Goal: Information Seeking & Learning: Check status

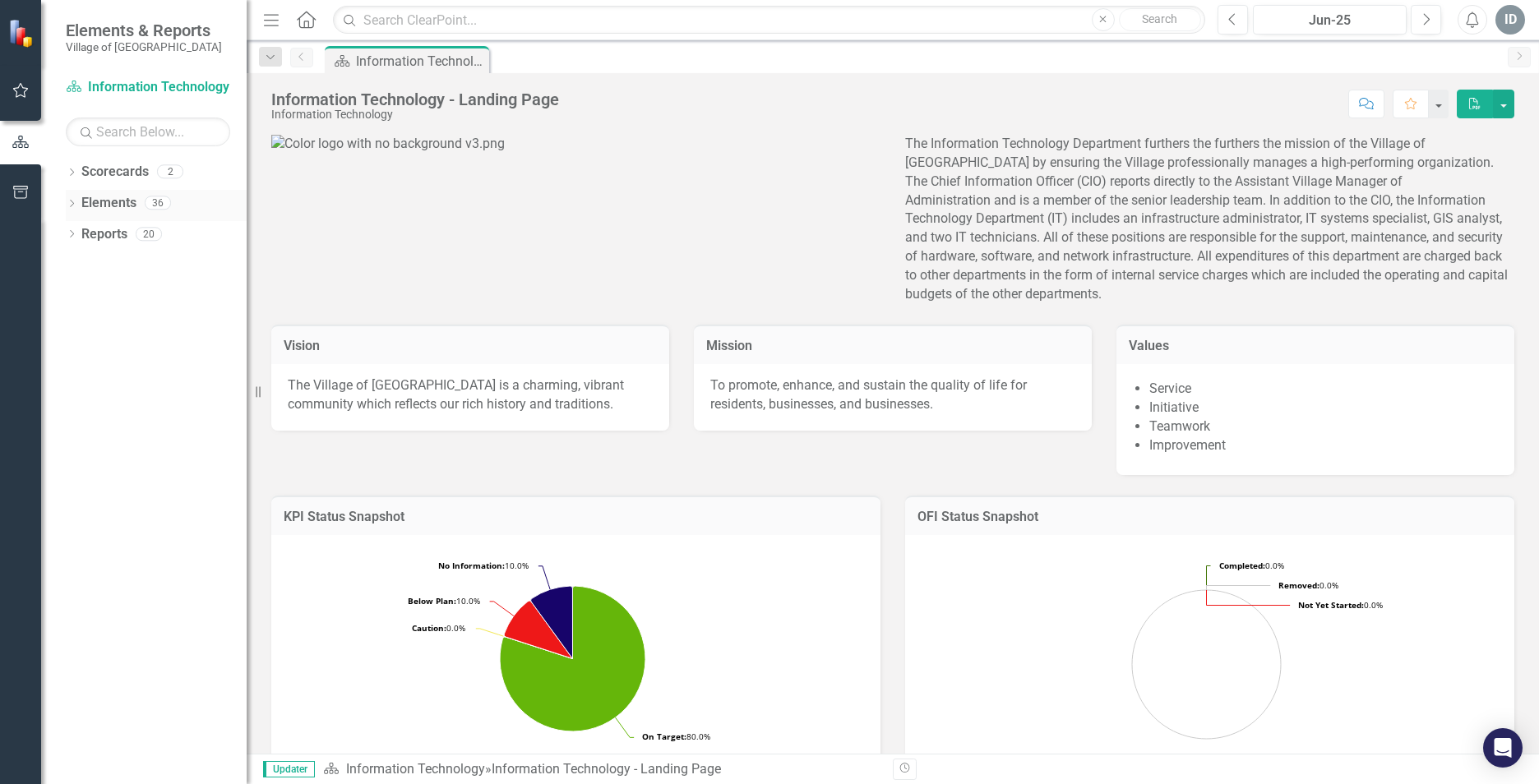
click at [71, 207] on icon at bounding box center [72, 204] width 4 height 8
click at [76, 273] on div "Dropdown" at bounding box center [80, 268] width 12 height 14
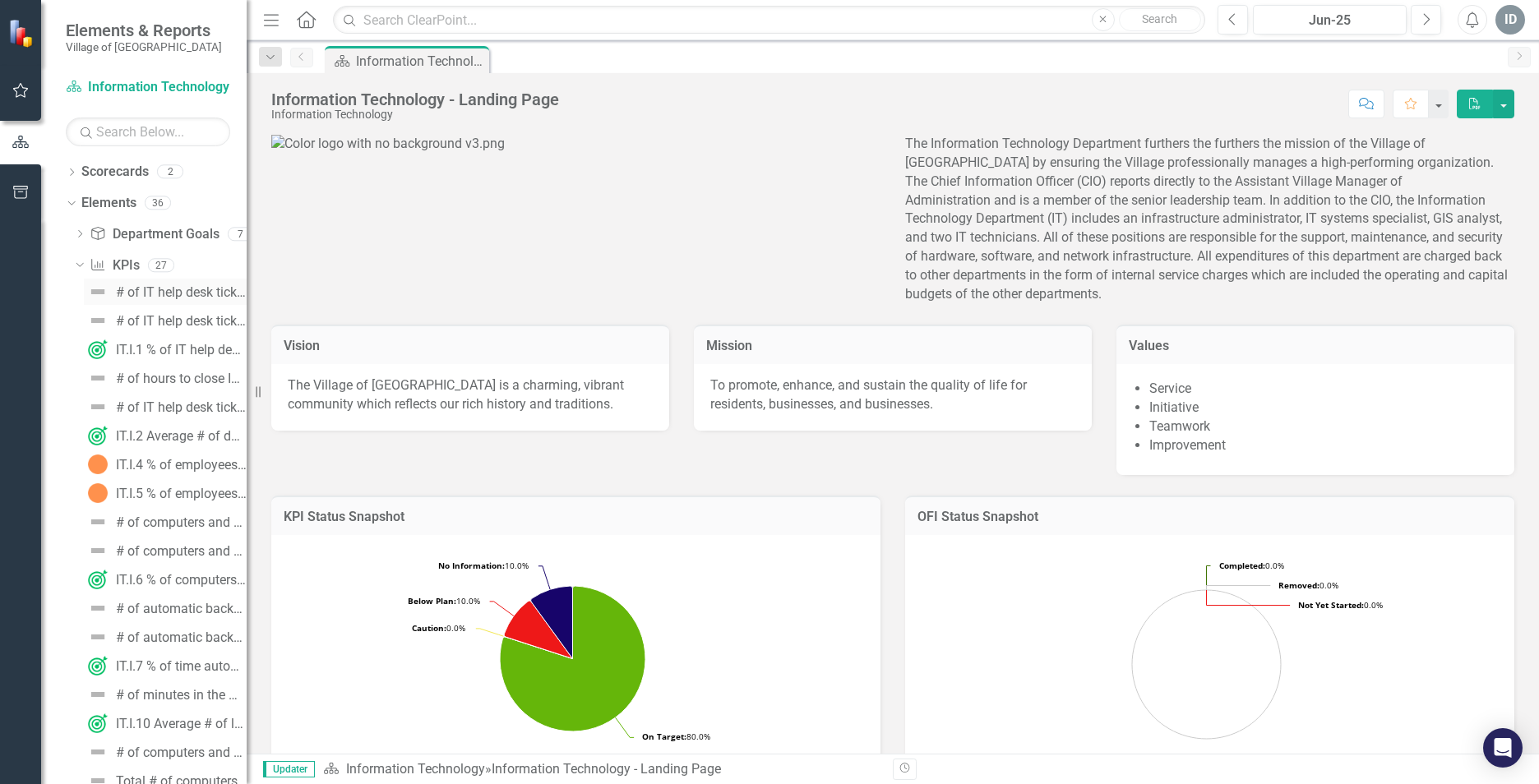
click at [172, 298] on div "# of IT help desk tickets closed [DATE]" at bounding box center [180, 292] width 131 height 15
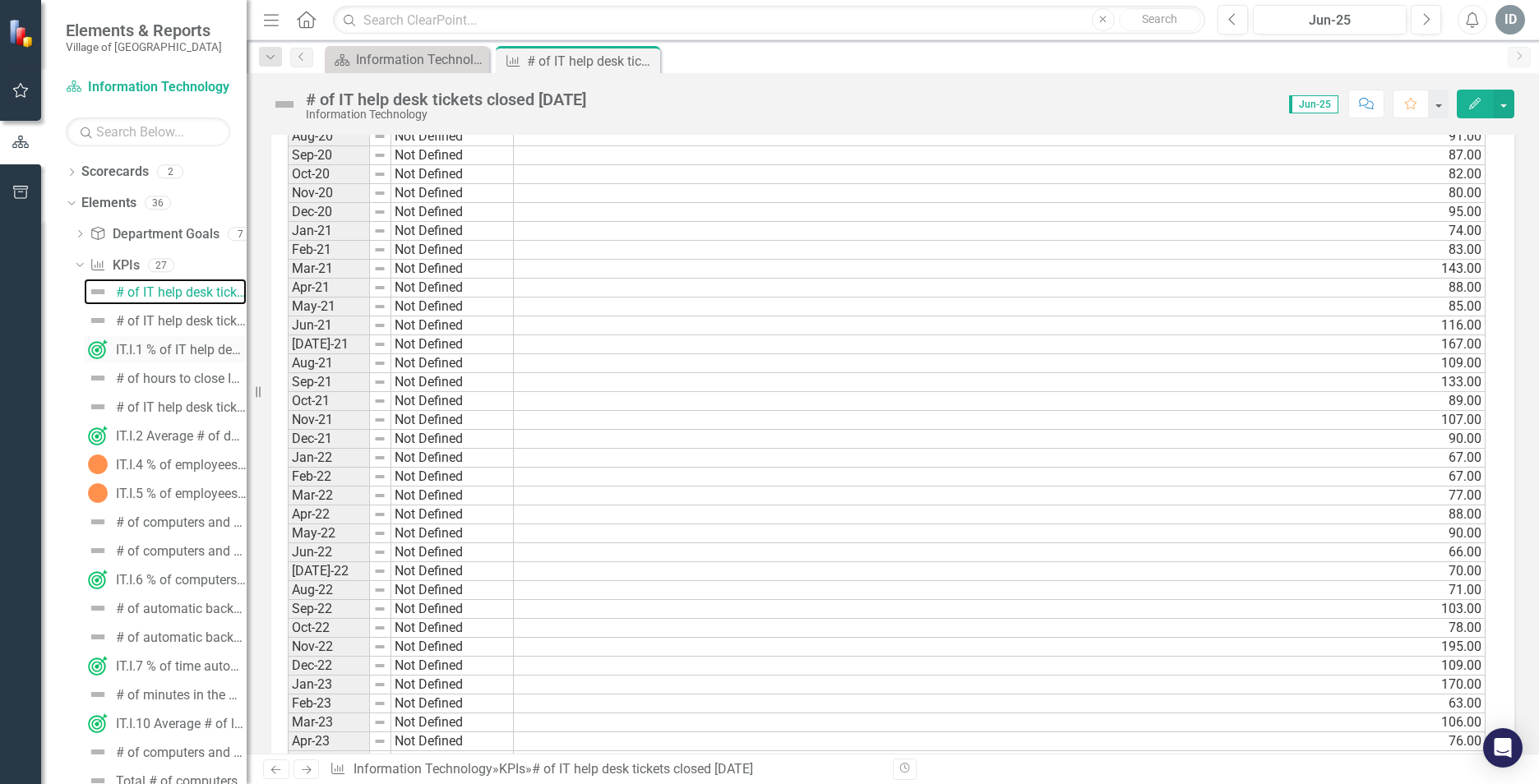
scroll to position [873, 0]
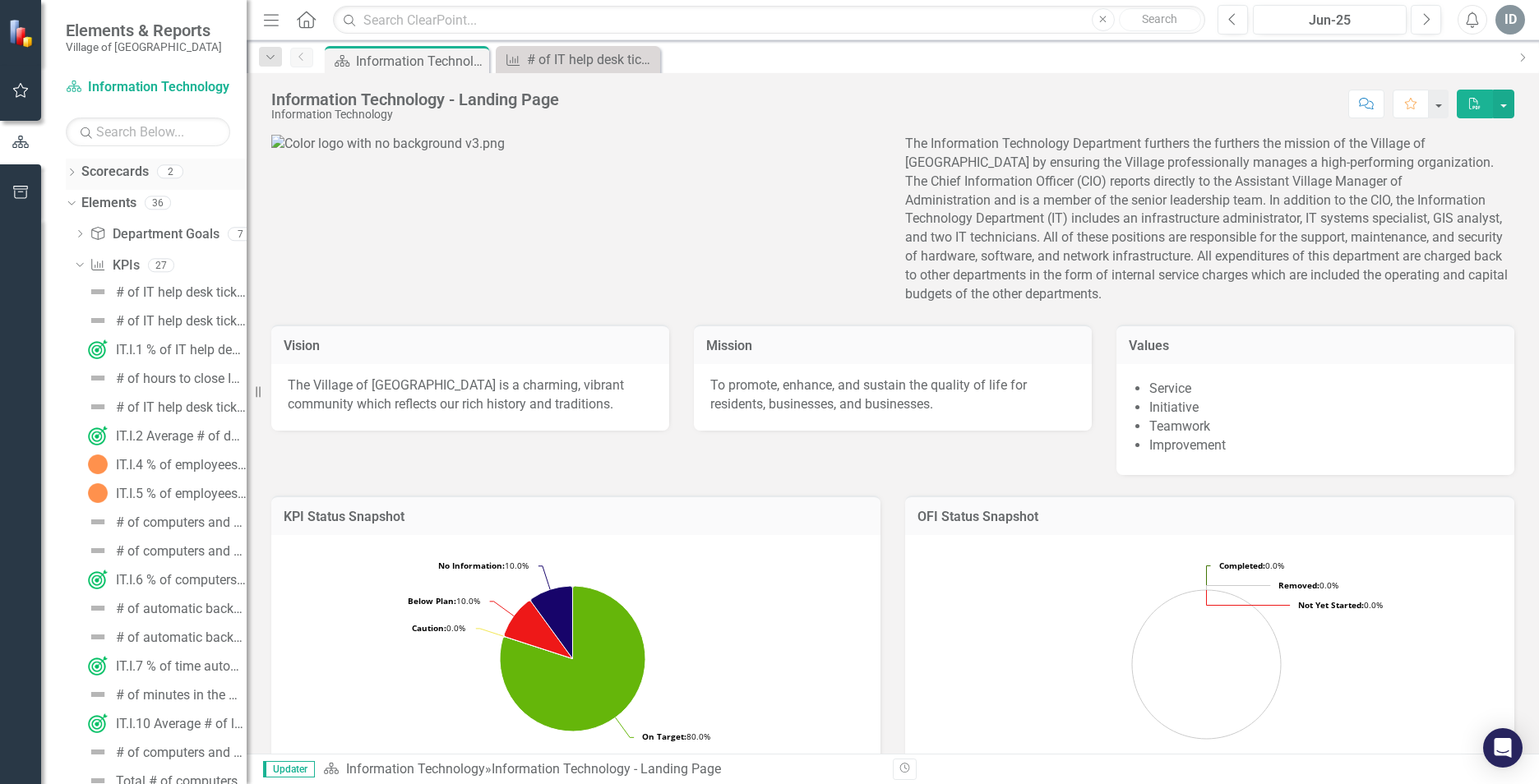
click at [70, 177] on icon "Dropdown" at bounding box center [72, 174] width 12 height 9
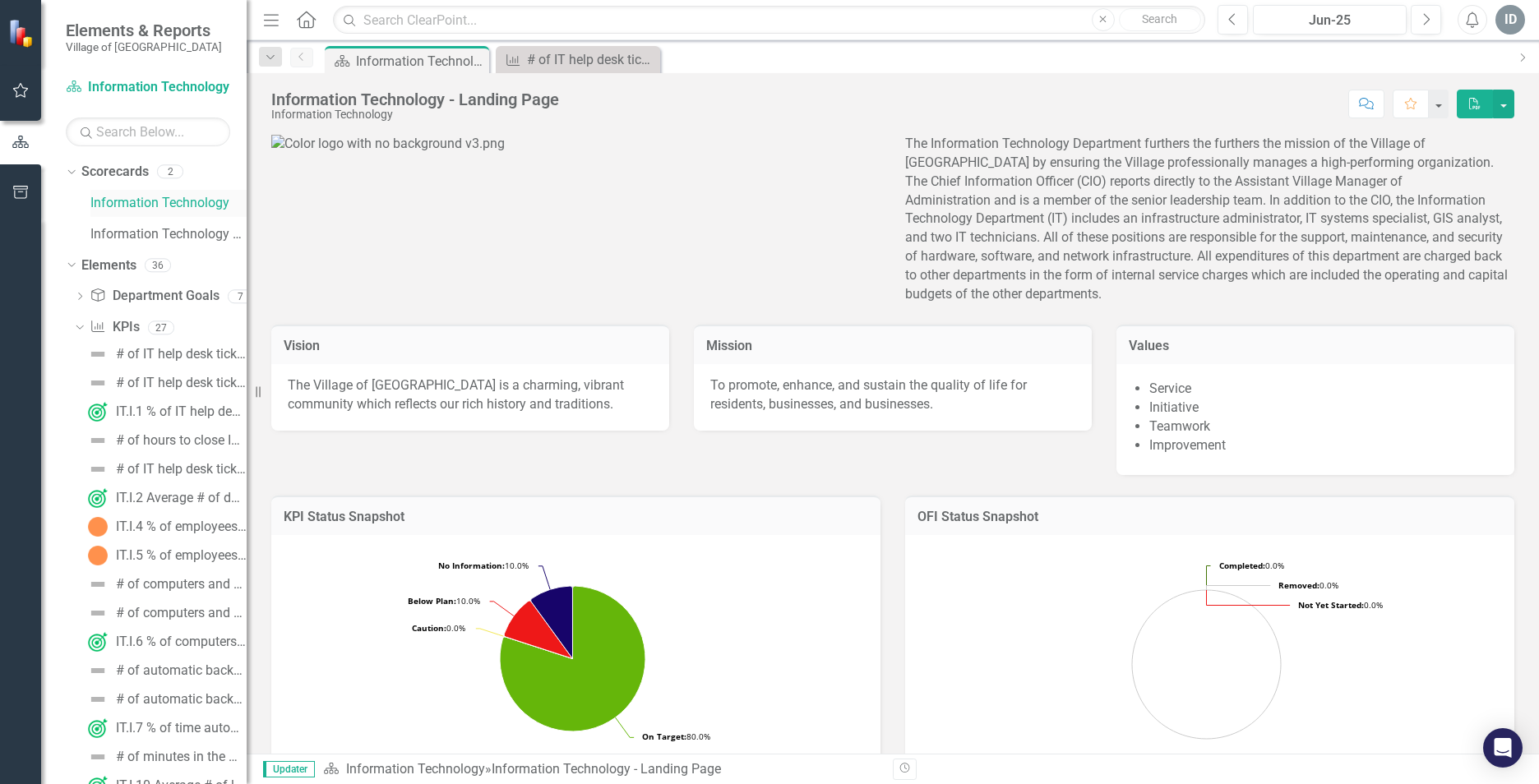
click at [132, 205] on link "Information Technology" at bounding box center [168, 203] width 156 height 18
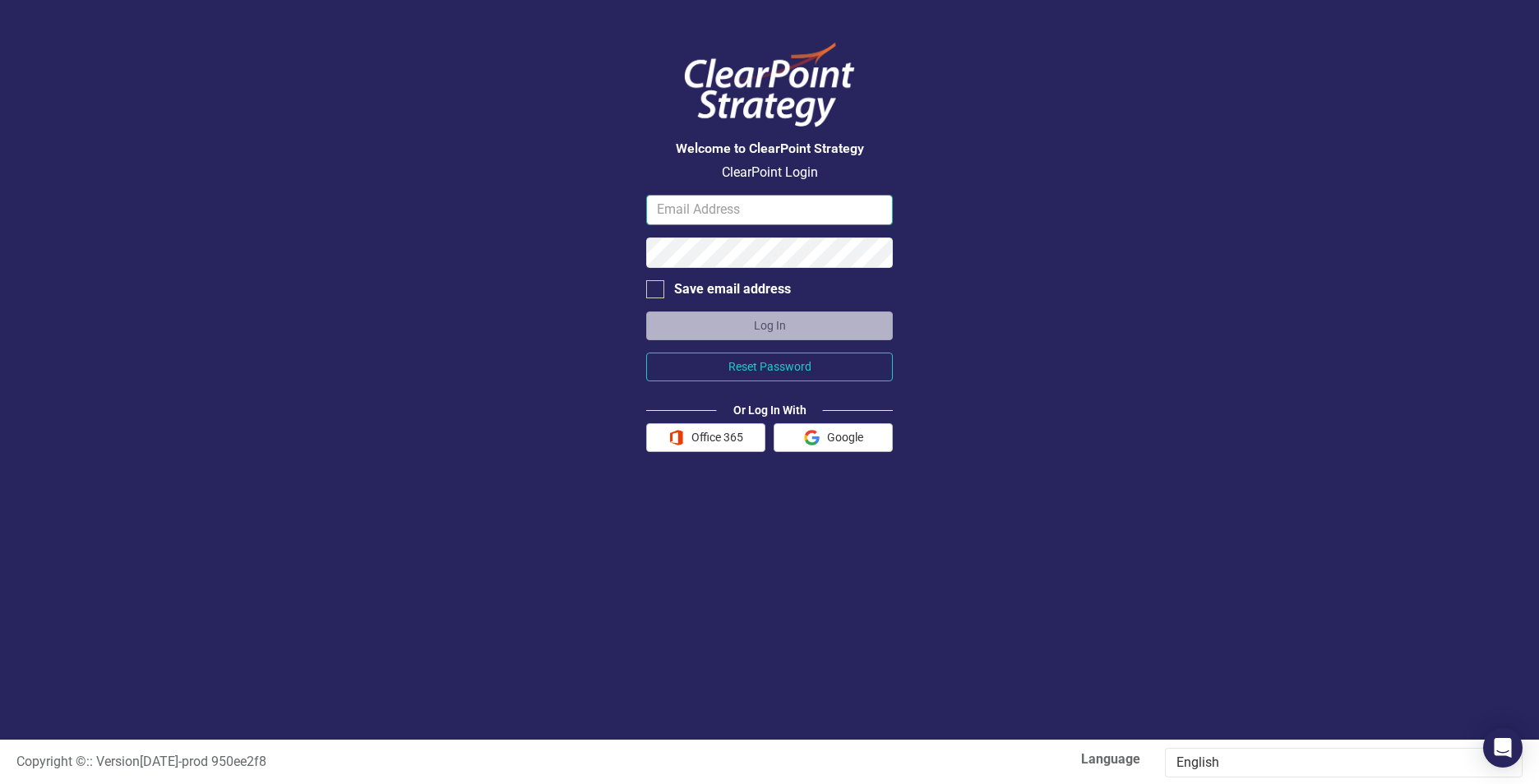
type input "[EMAIL_ADDRESS][DOMAIN_NAME]"
click at [712, 320] on button "Log In" at bounding box center [770, 326] width 246 height 29
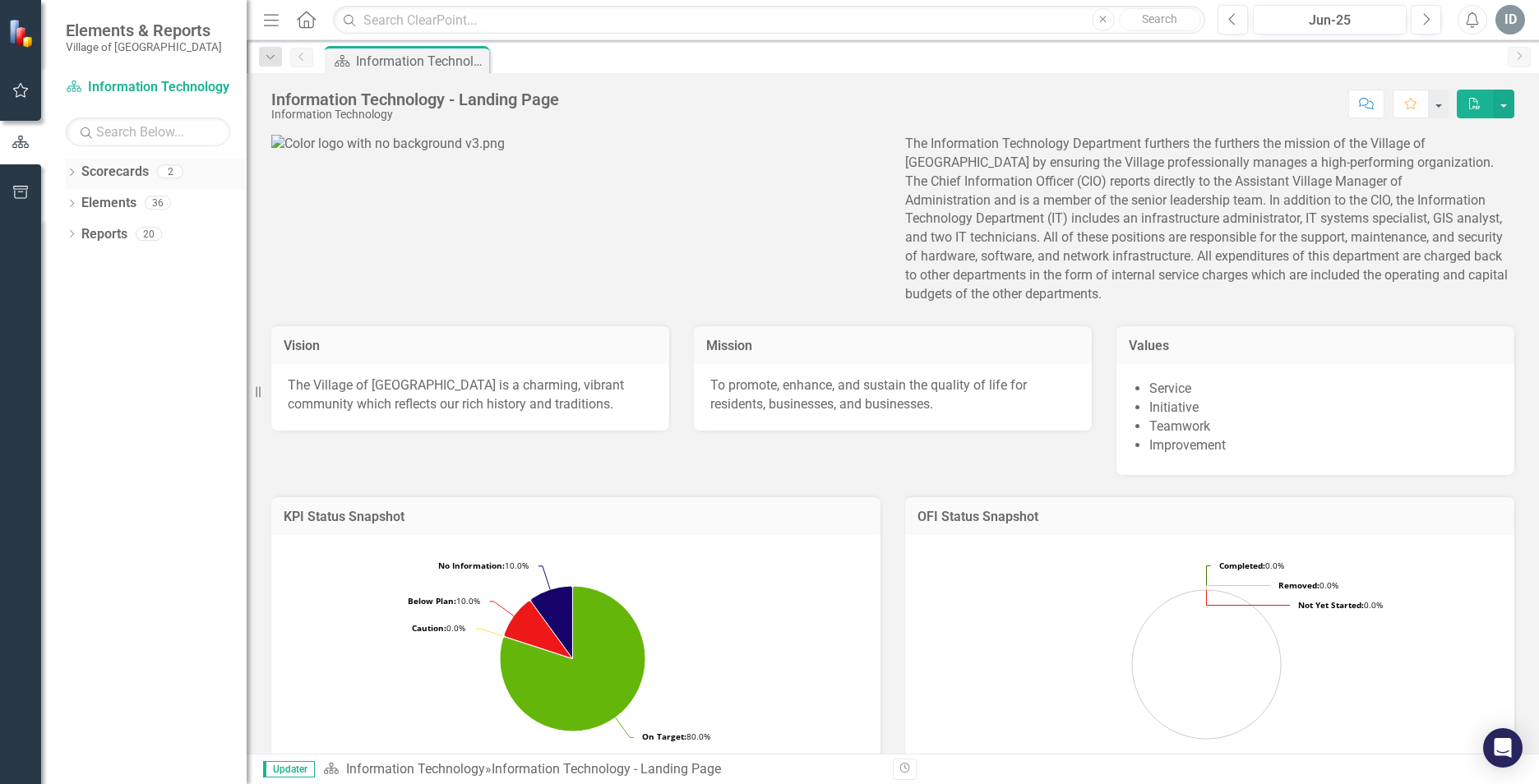
click at [72, 171] on icon "Dropdown" at bounding box center [72, 174] width 12 height 9
click at [152, 205] on link "Information Technology" at bounding box center [168, 203] width 156 height 18
click at [159, 230] on link "Information Technology FY26" at bounding box center [168, 234] width 156 height 18
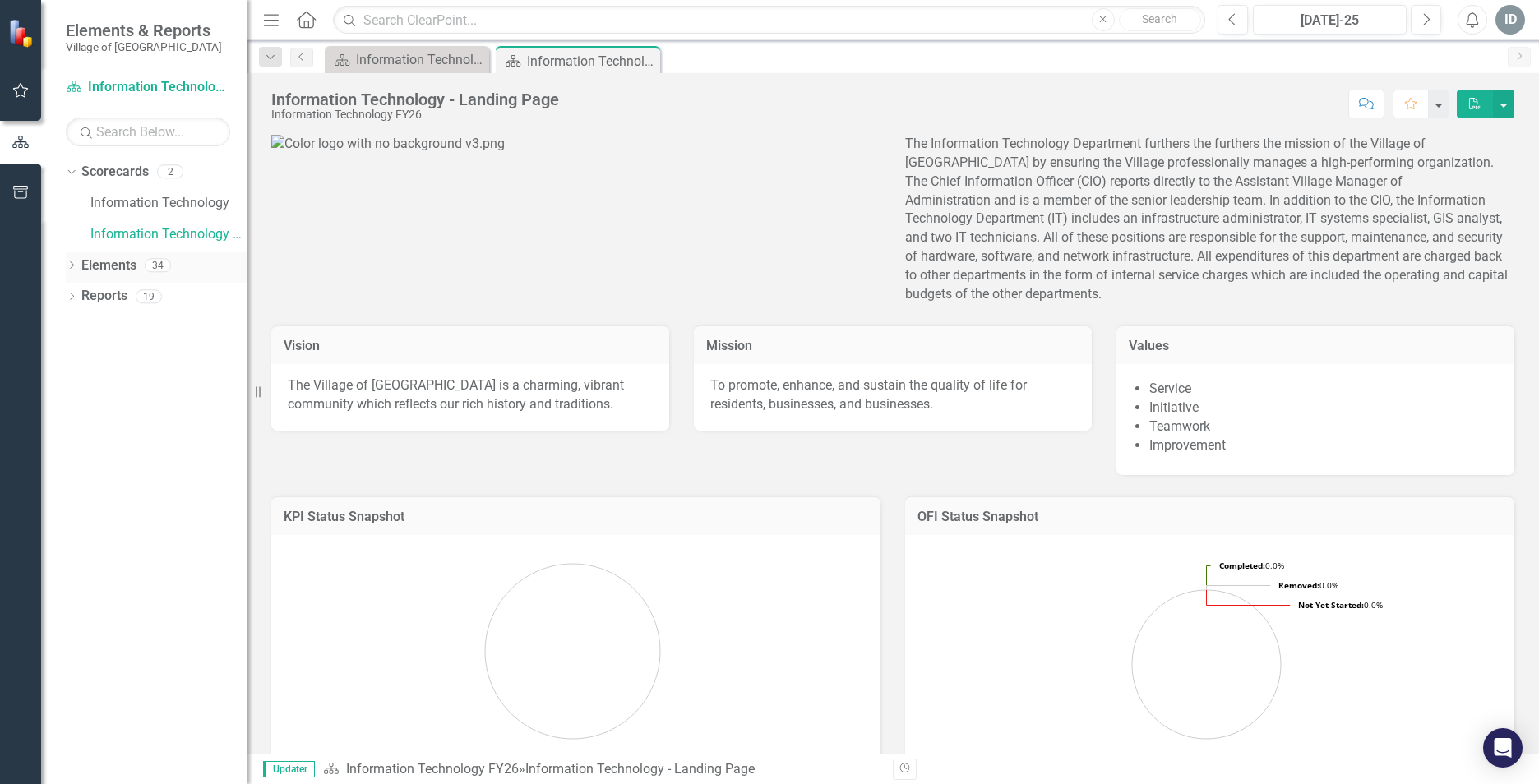
click at [67, 261] on div "Dropdown" at bounding box center [72, 268] width 12 height 14
click at [77, 325] on icon "Dropdown" at bounding box center [80, 329] width 12 height 9
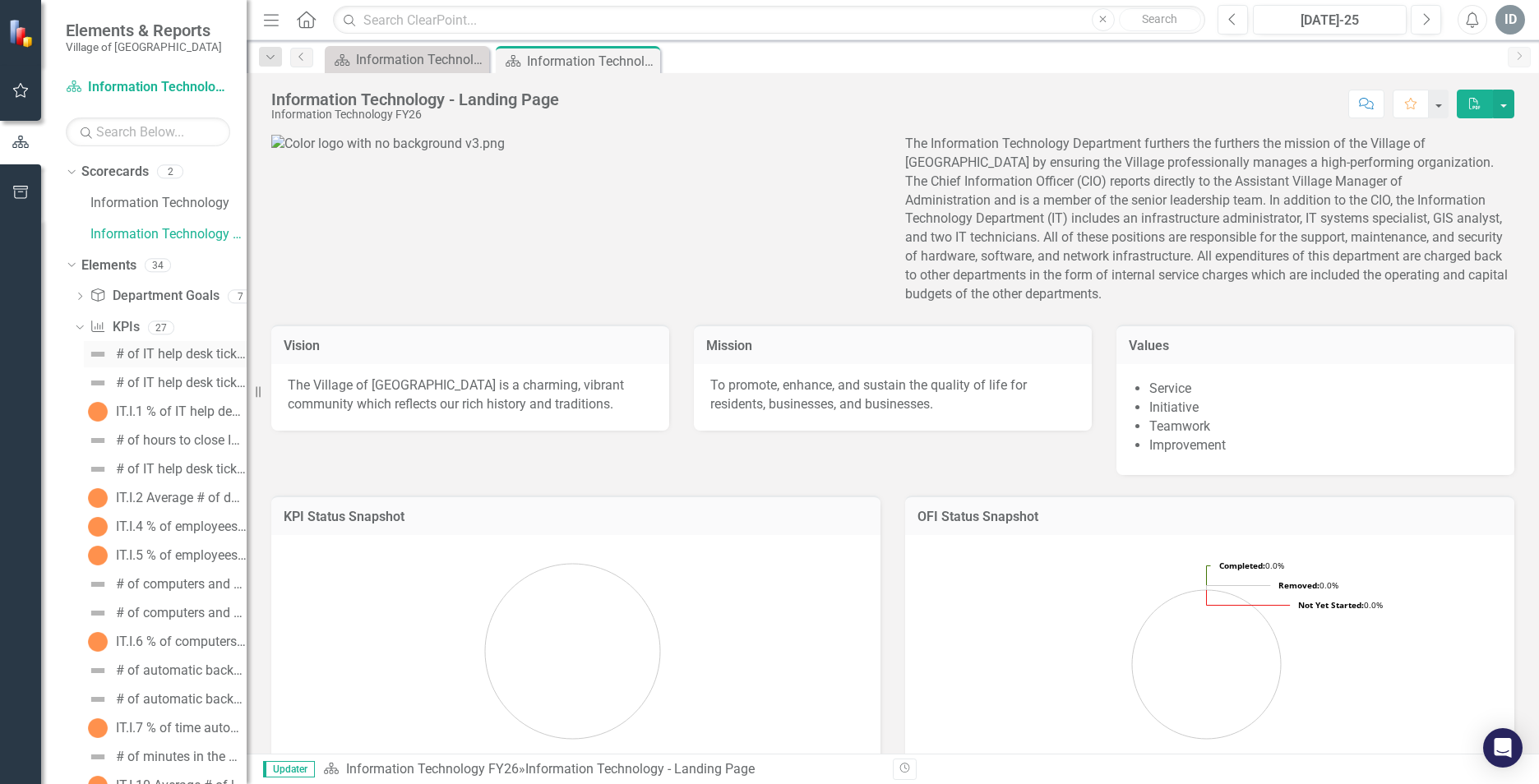
click at [158, 352] on div "# of IT help desk tickets closed [DATE]" at bounding box center [180, 354] width 131 height 15
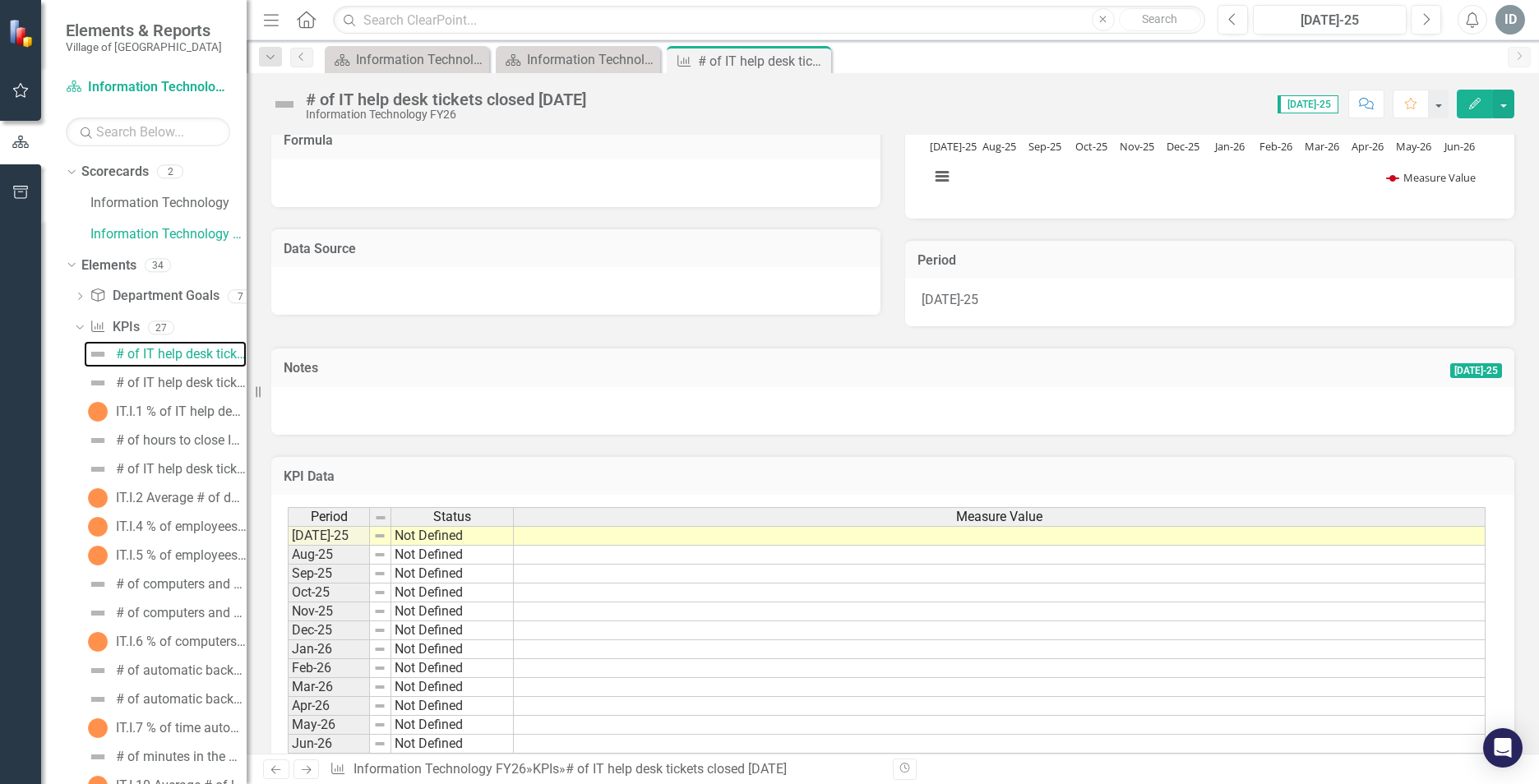
scroll to position [246, 0]
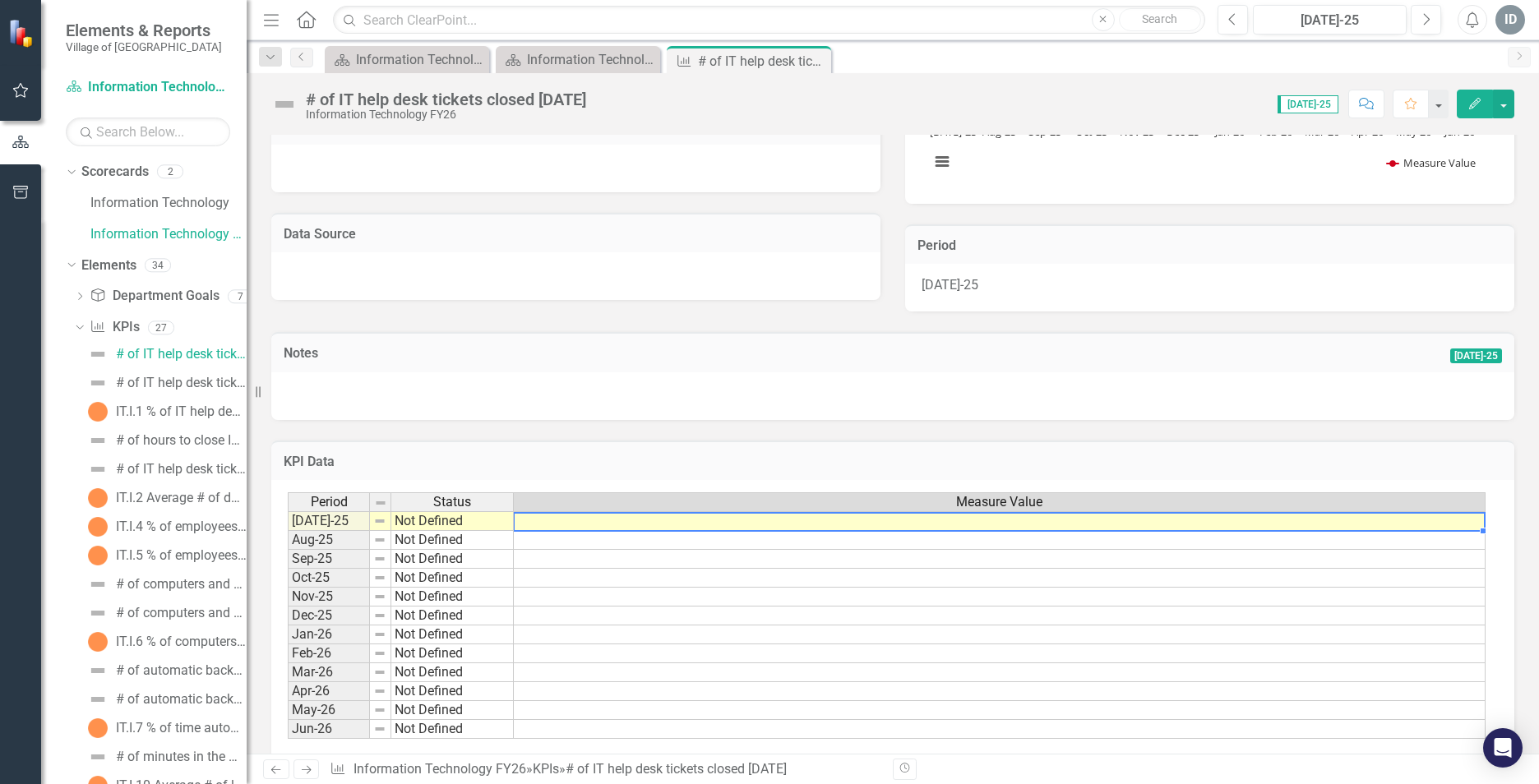
click at [533, 524] on td at bounding box center [999, 521] width 971 height 19
click at [180, 473] on div "# of IT help desk tickets closed" at bounding box center [180, 469] width 131 height 15
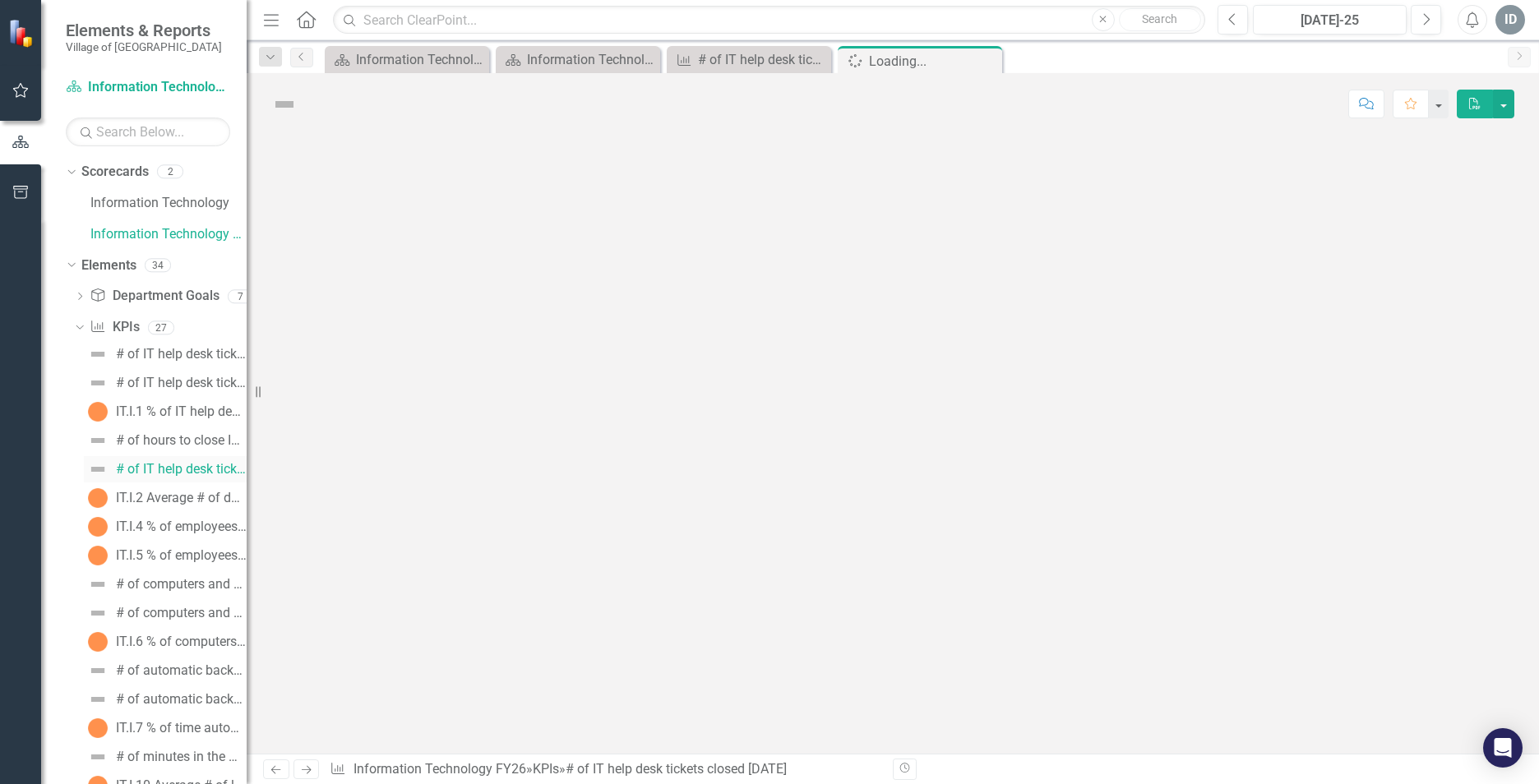
click at [180, 473] on div "# of IT help desk tickets closed" at bounding box center [180, 469] width 131 height 15
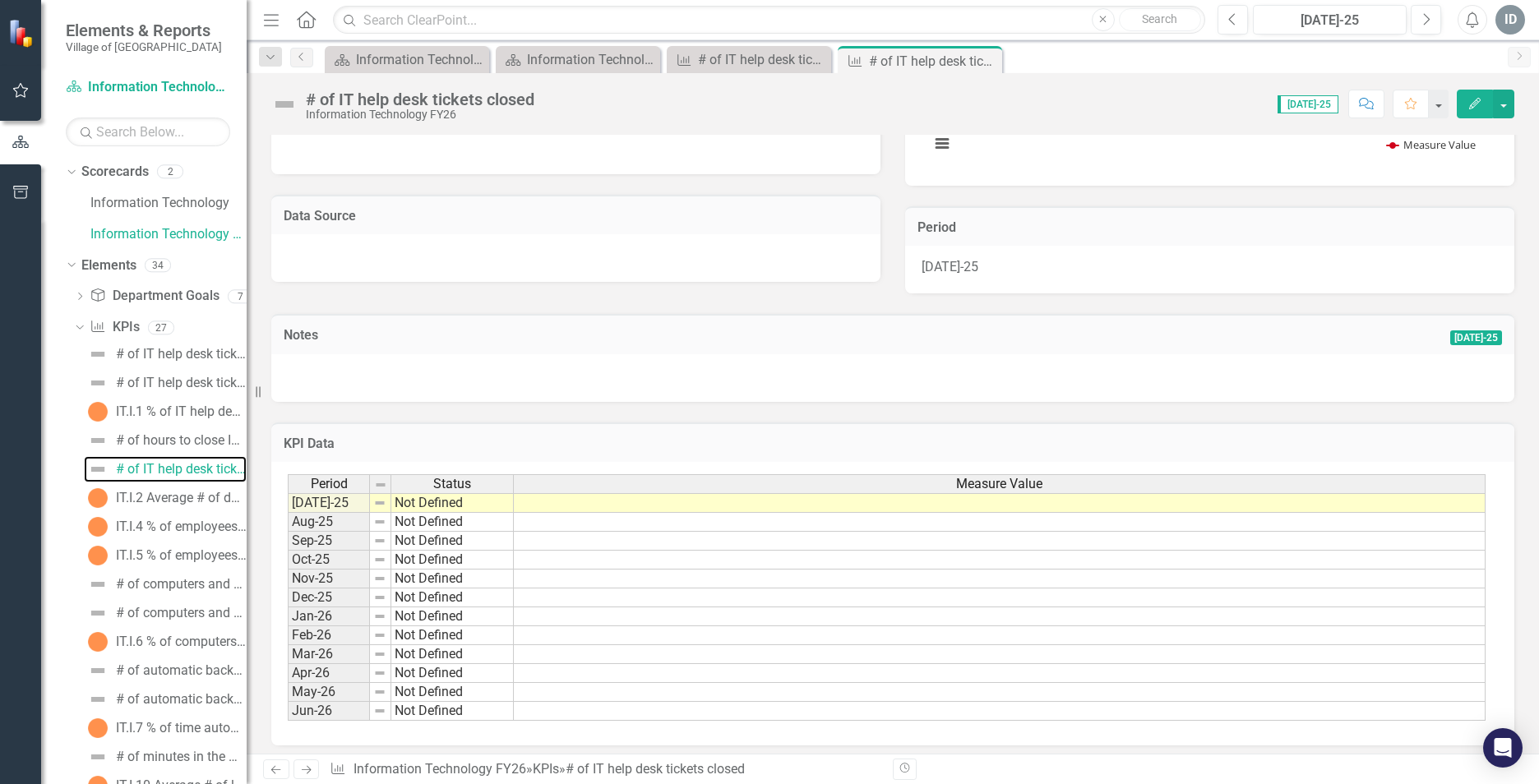
scroll to position [273, 0]
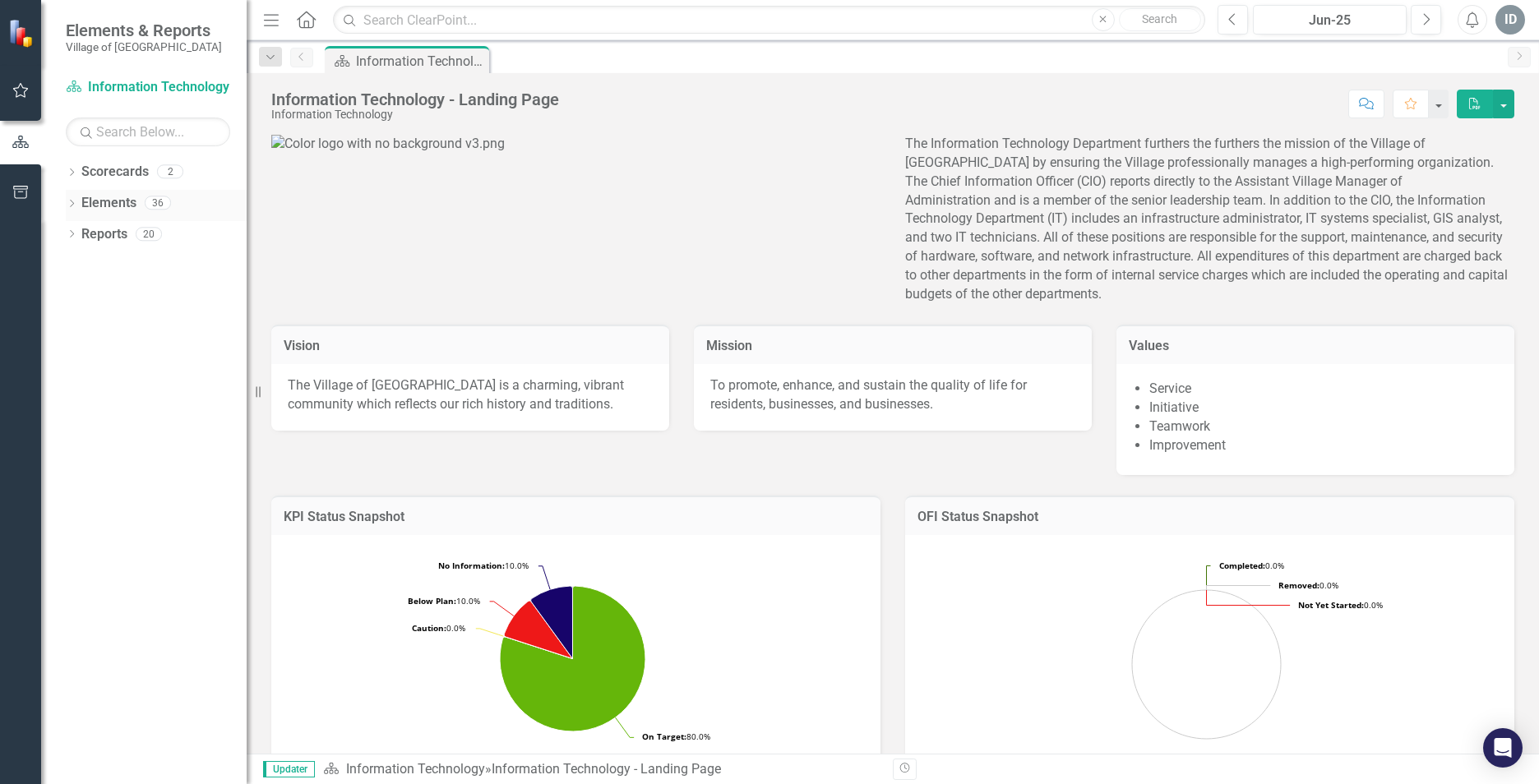
click at [70, 196] on div "Dropdown Elements 36" at bounding box center [156, 206] width 180 height 31
click at [68, 205] on icon "Dropdown" at bounding box center [72, 205] width 12 height 9
click at [82, 267] on icon "Dropdown" at bounding box center [80, 266] width 12 height 9
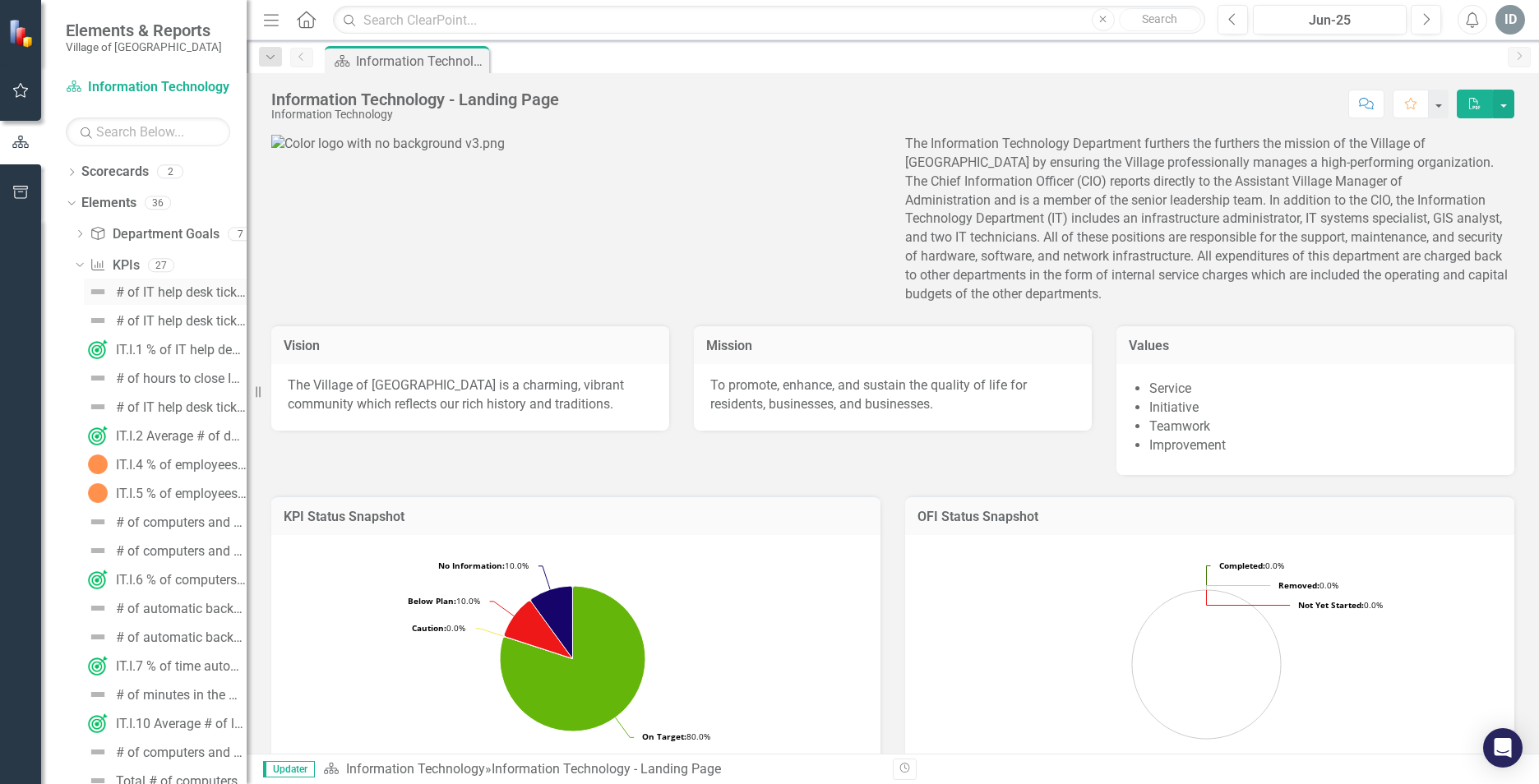
click at [193, 295] on div "# of IT help desk tickets closed [DATE]" at bounding box center [180, 292] width 131 height 15
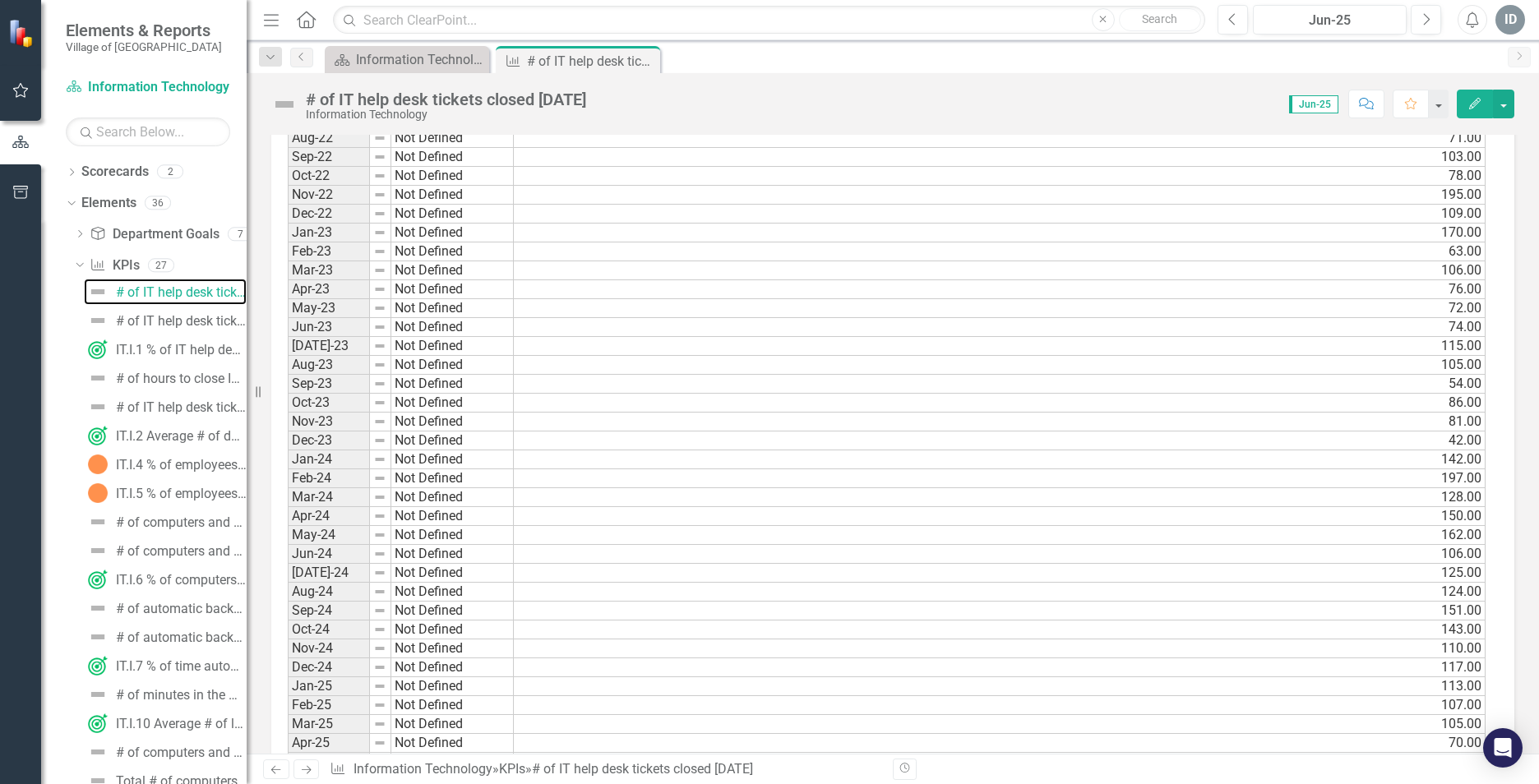
scroll to position [1531, 0]
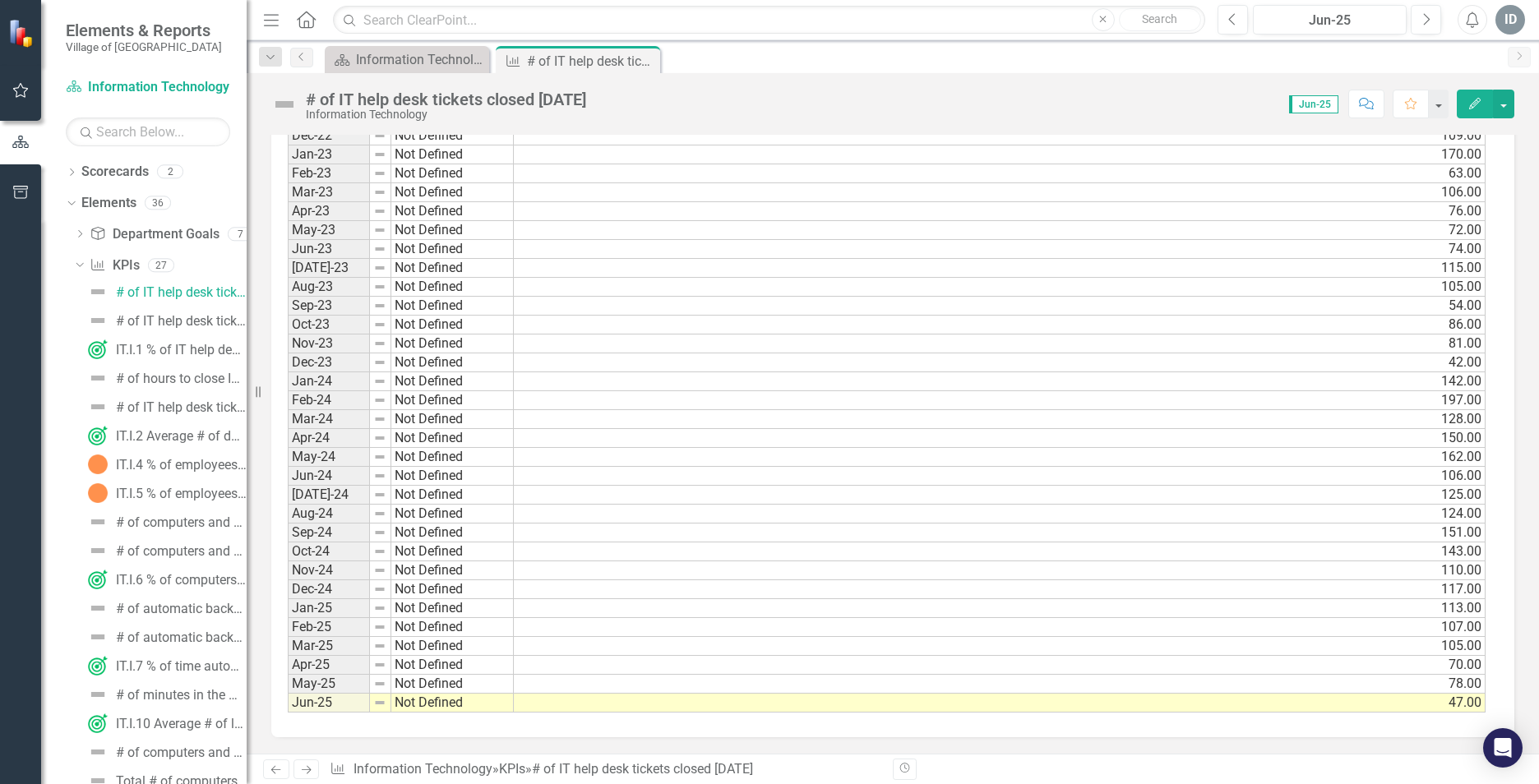
click at [333, 703] on td "Jun-25" at bounding box center [329, 702] width 82 height 18
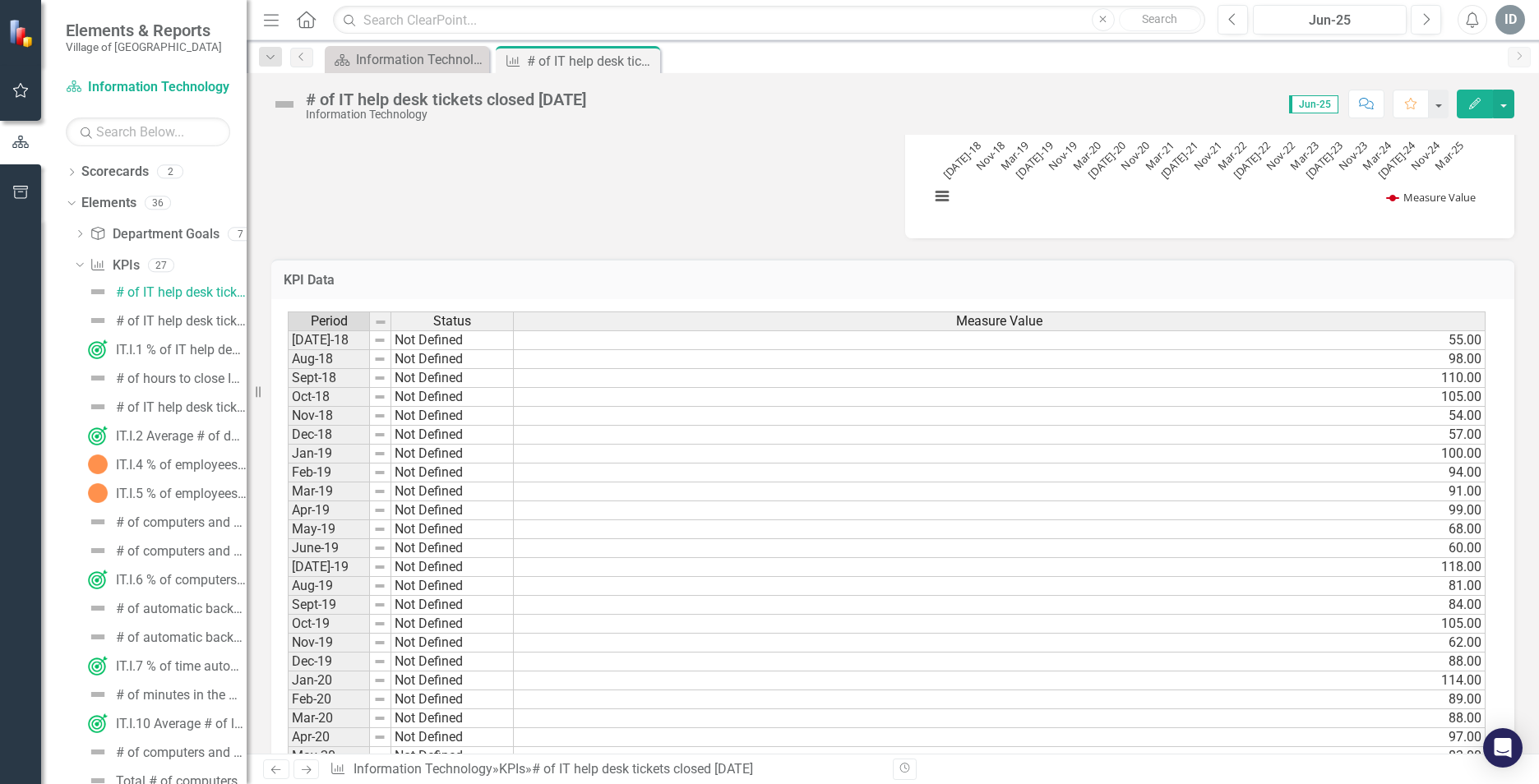
scroll to position [0, 0]
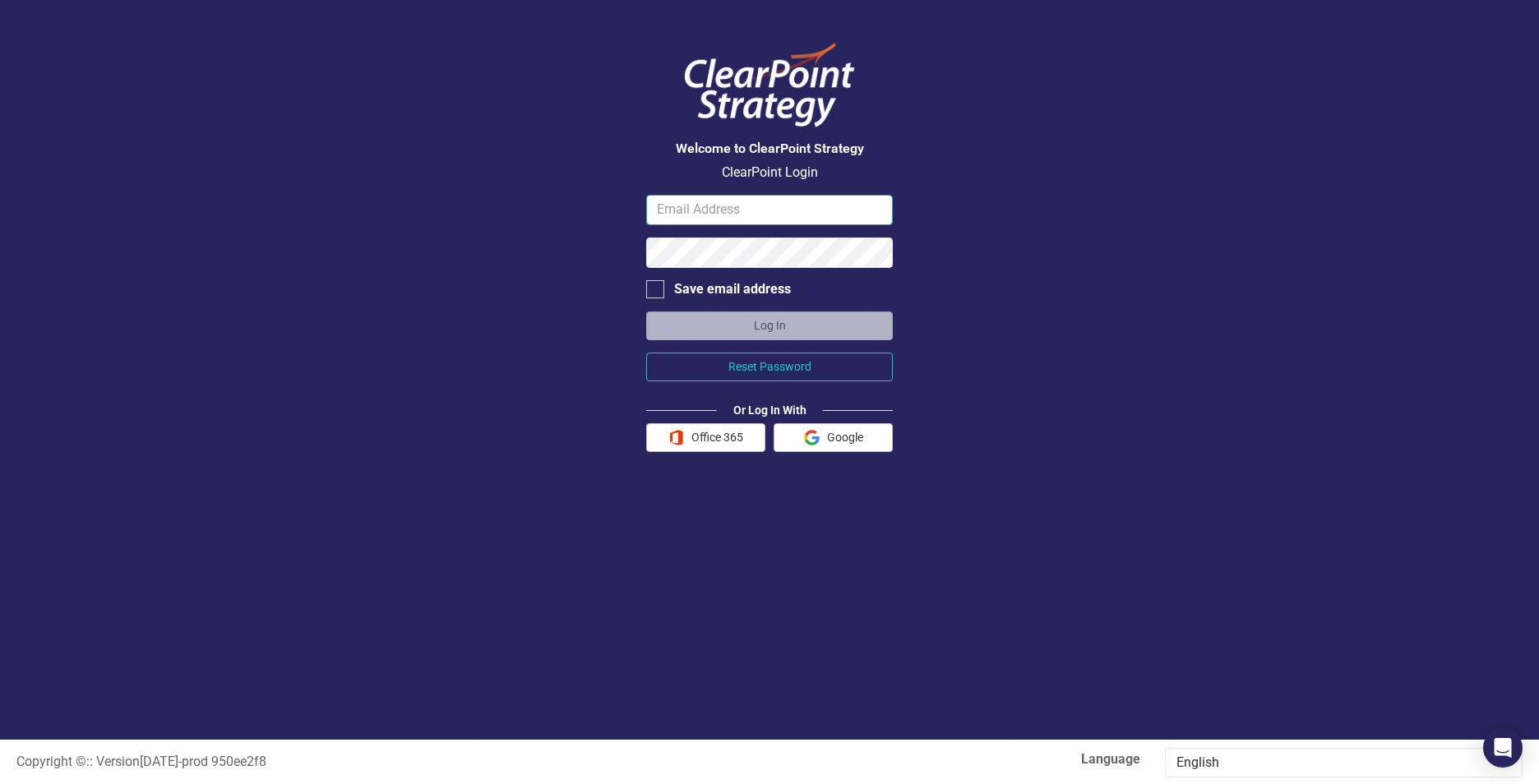
type input "[EMAIL_ADDRESS][DOMAIN_NAME]"
